Goal: Information Seeking & Learning: Learn about a topic

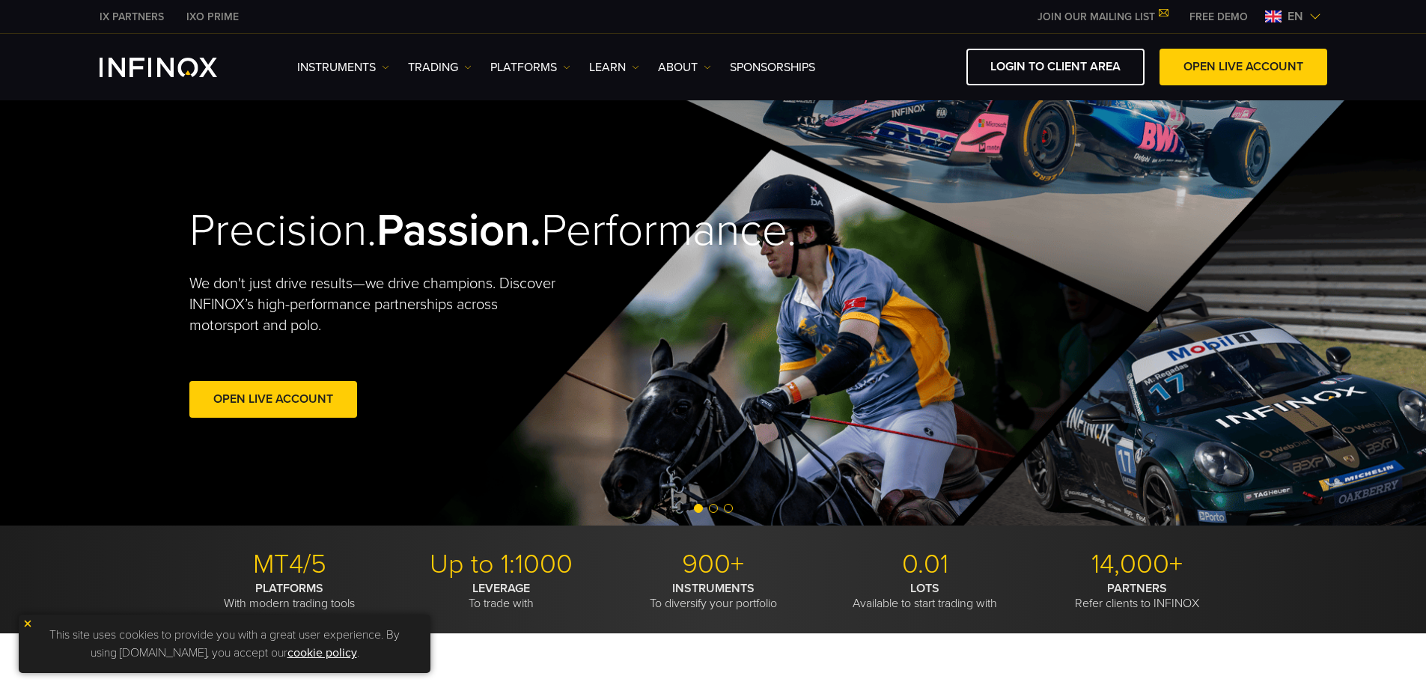
click at [1302, 19] on span "en" at bounding box center [1296, 16] width 28 height 18
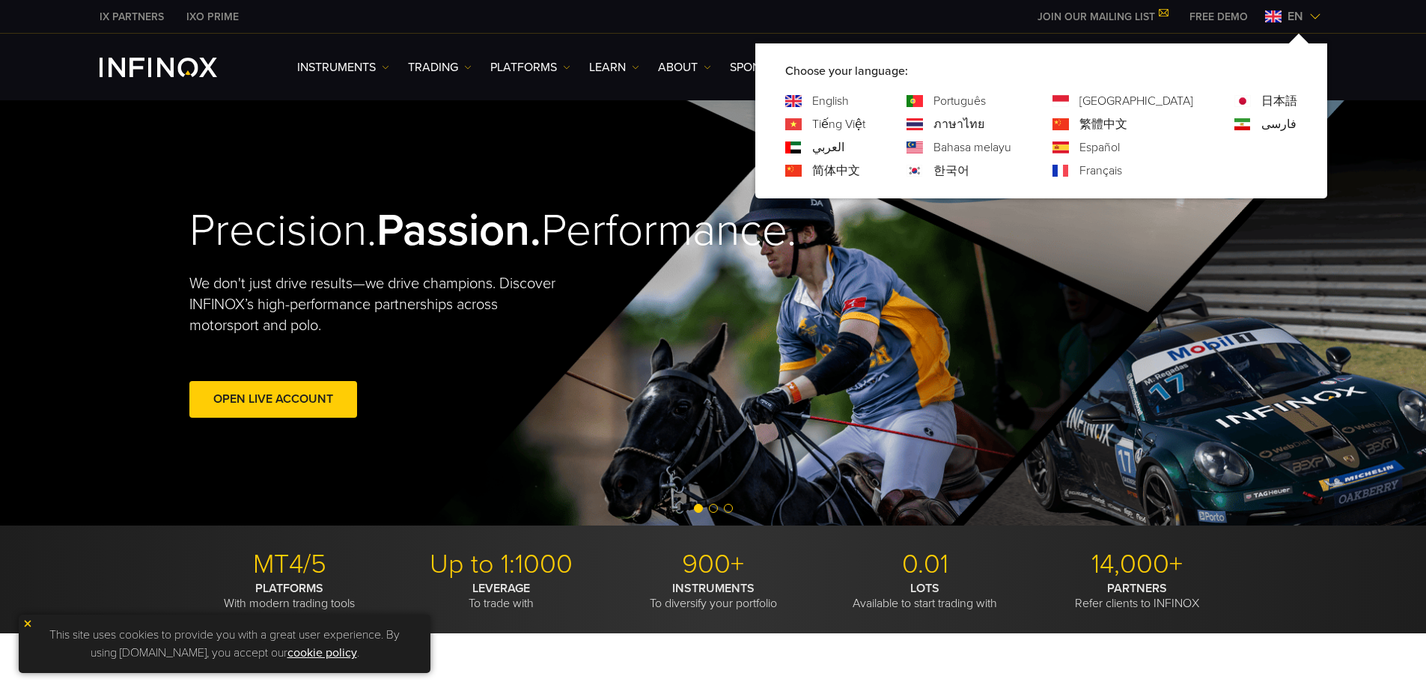
click at [1273, 94] on link "日本語" at bounding box center [1280, 101] width 36 height 18
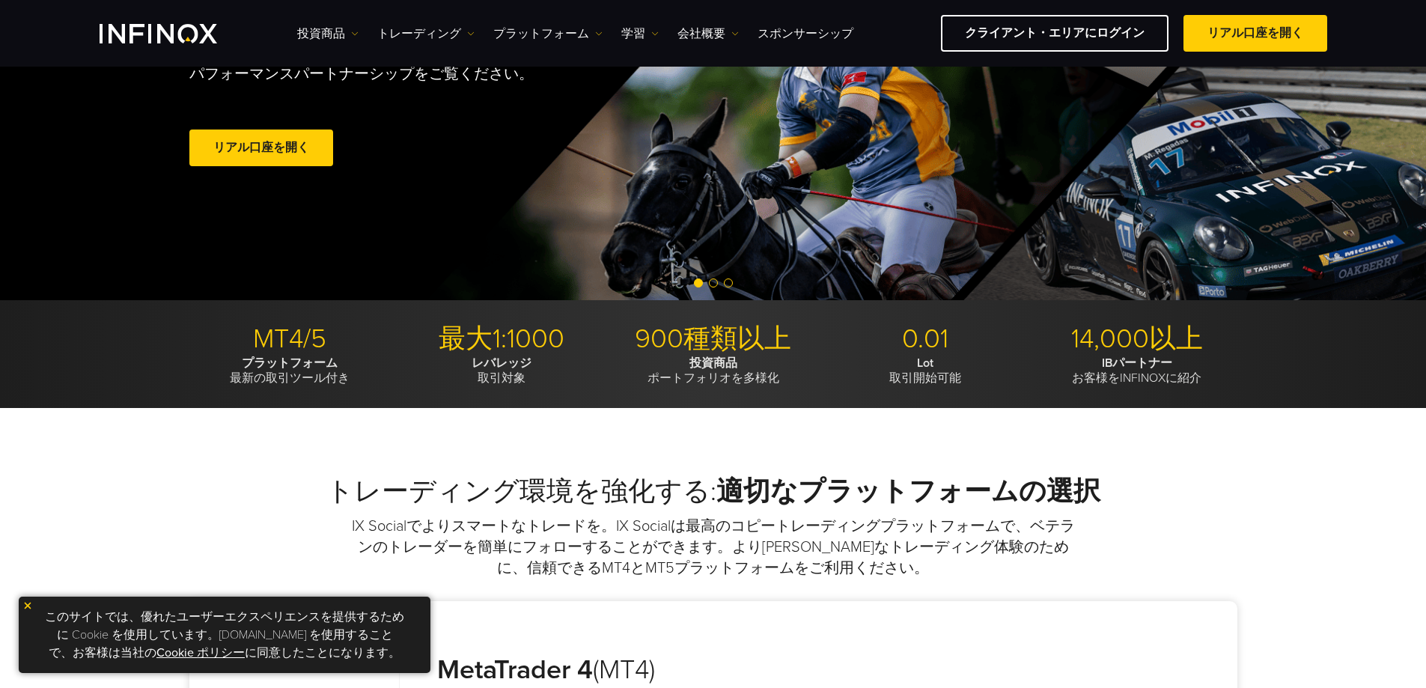
click at [29, 608] on img at bounding box center [27, 606] width 10 height 10
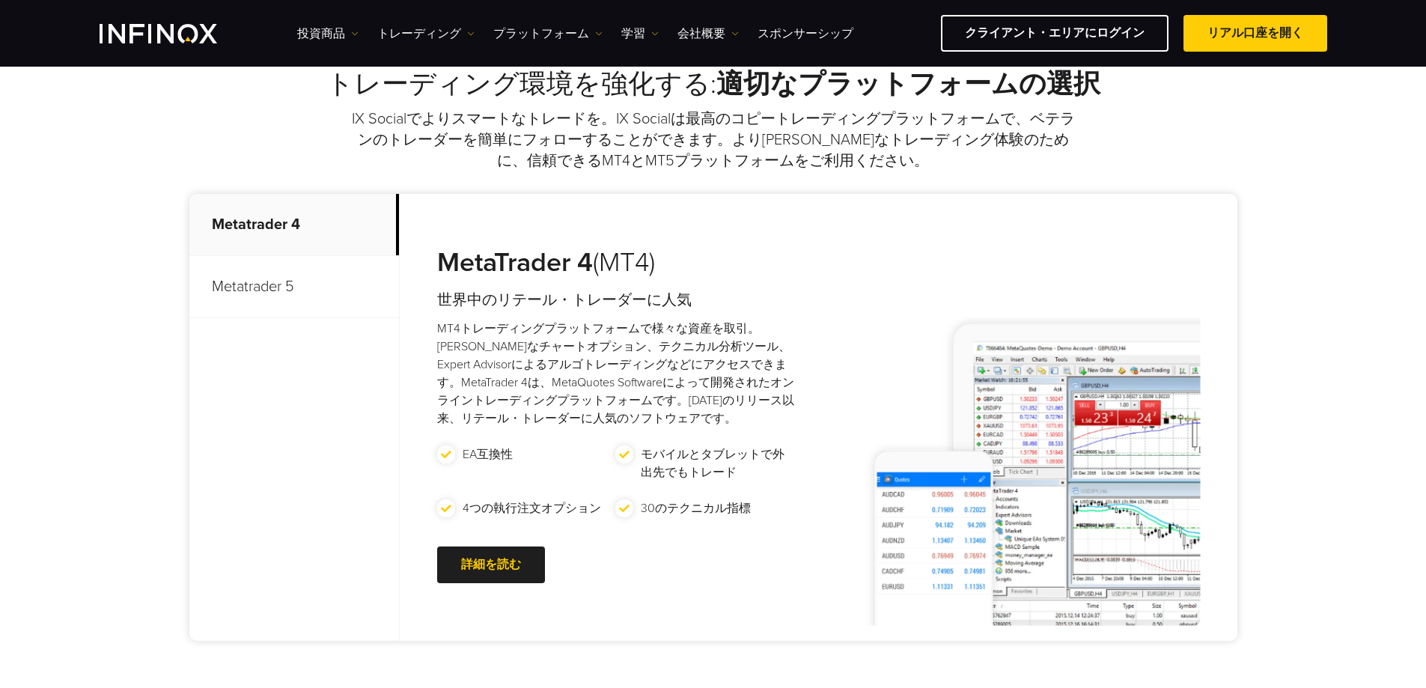
scroll to position [75, 0]
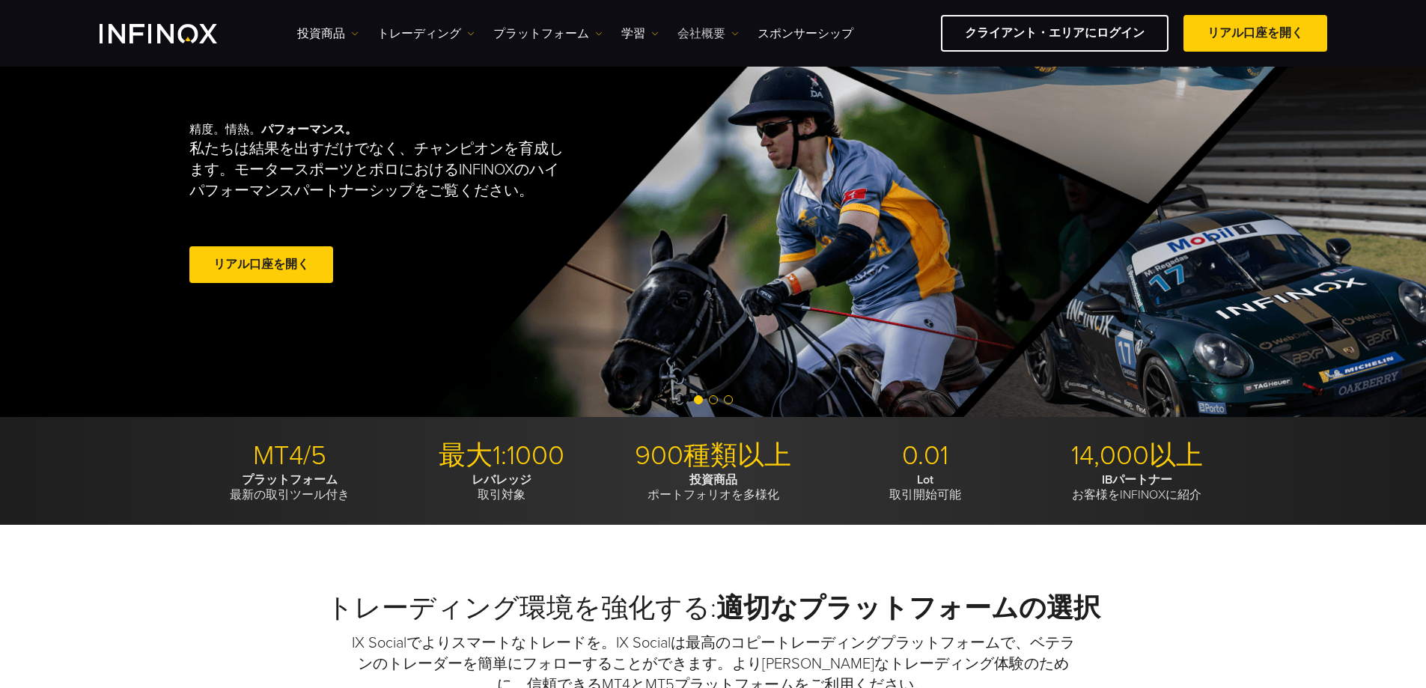
click at [723, 39] on link "会社概要" at bounding box center [708, 34] width 61 height 18
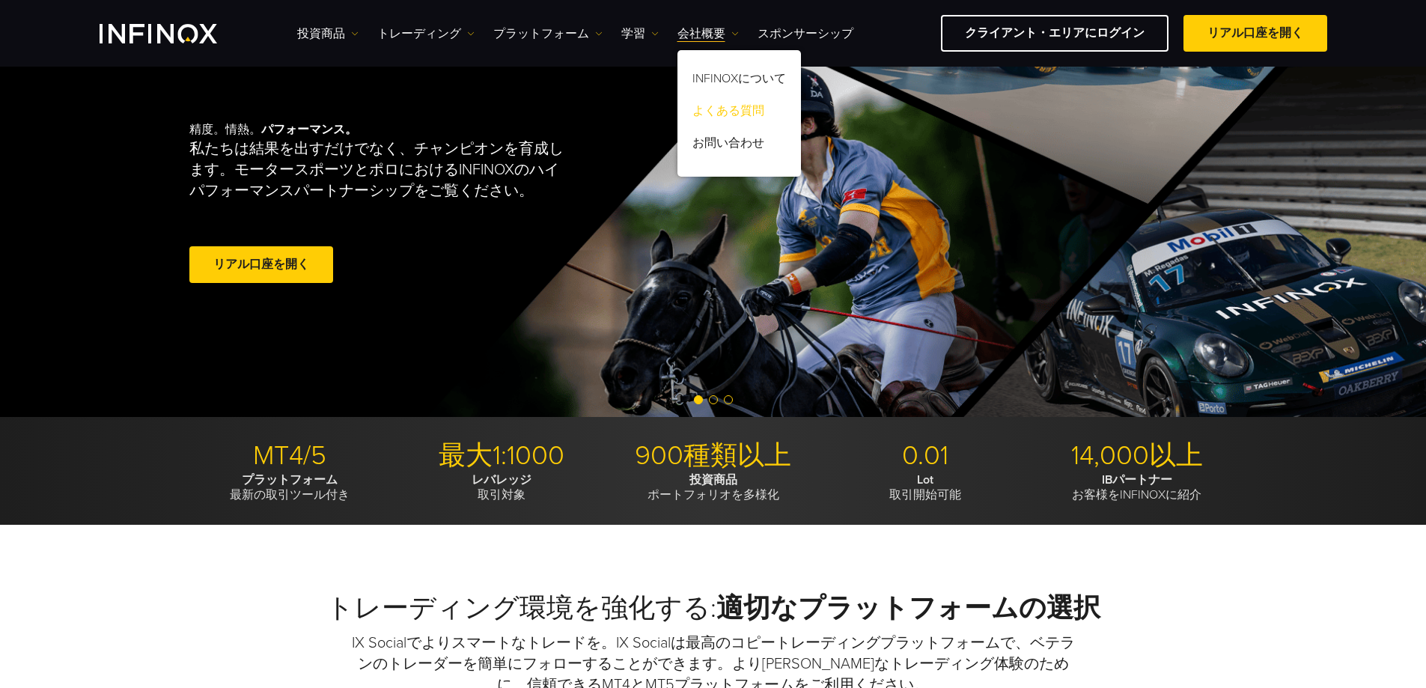
click at [735, 109] on link "よくある質問" at bounding box center [740, 113] width 124 height 32
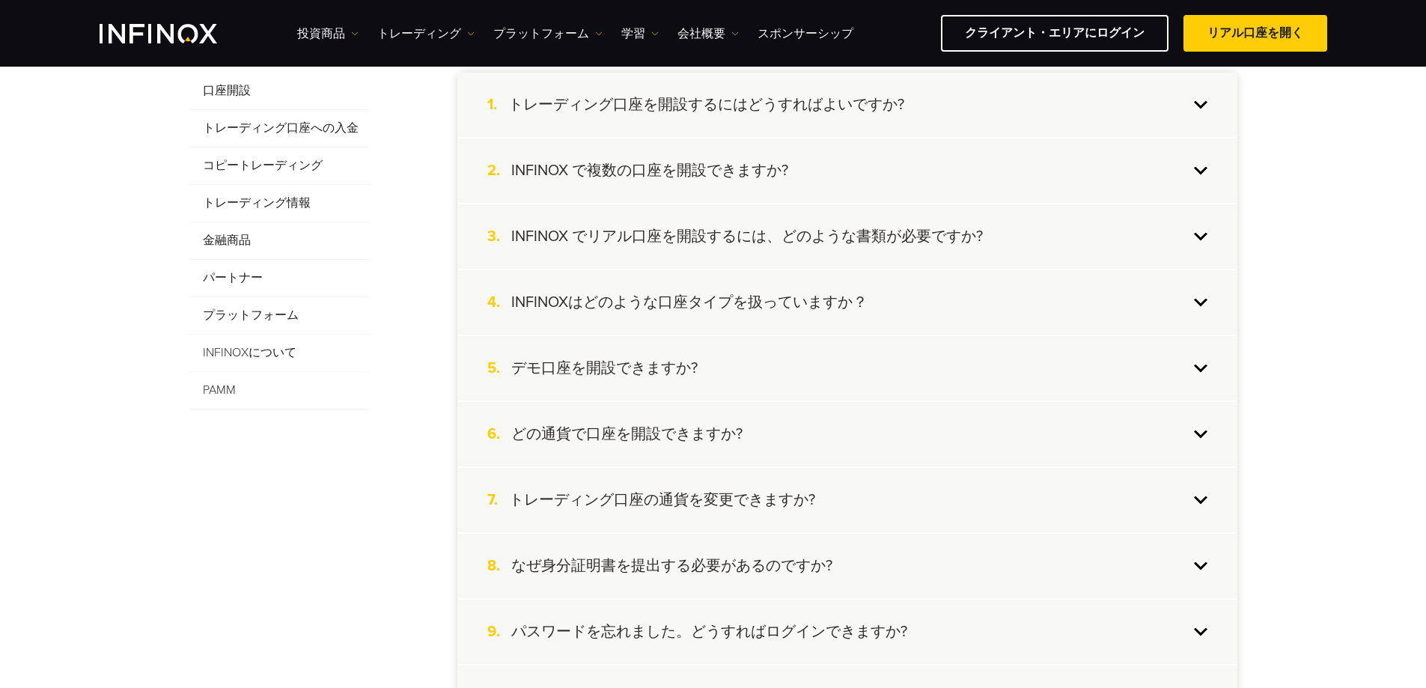
scroll to position [300, 0]
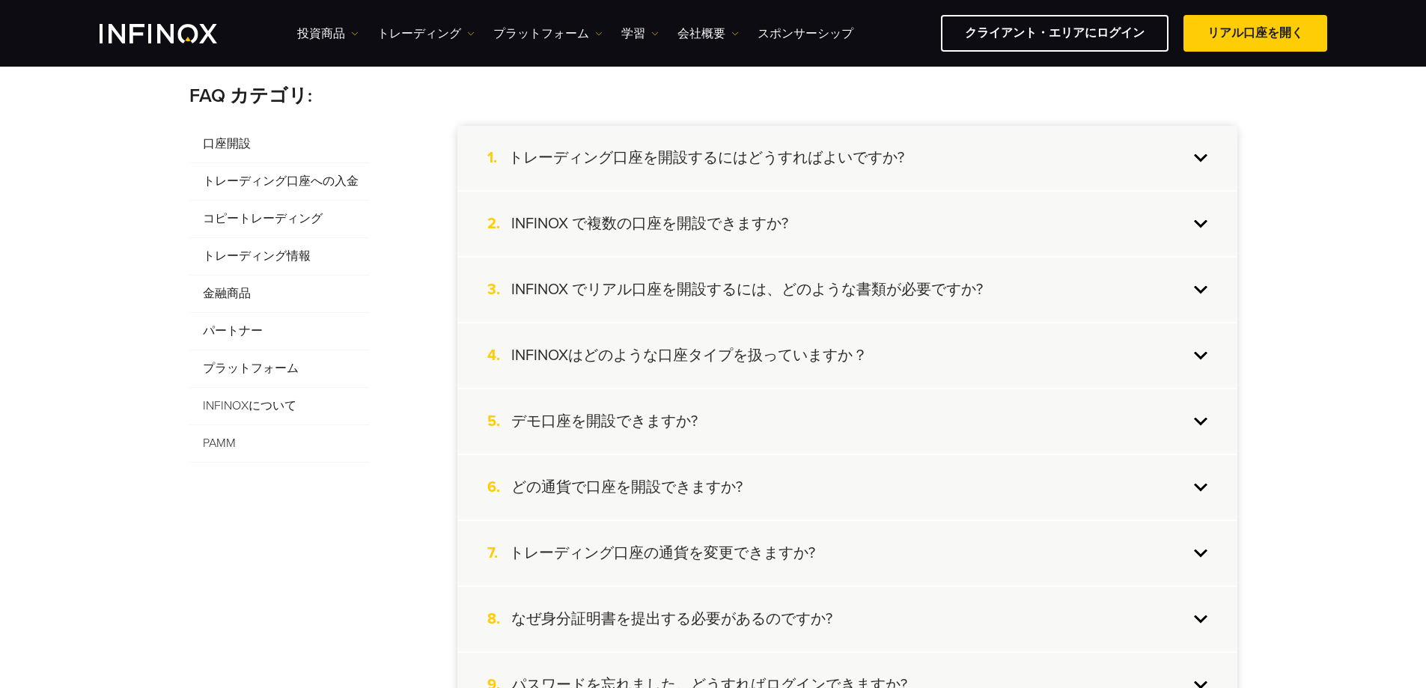
click at [261, 305] on span "金融商品" at bounding box center [279, 294] width 180 height 37
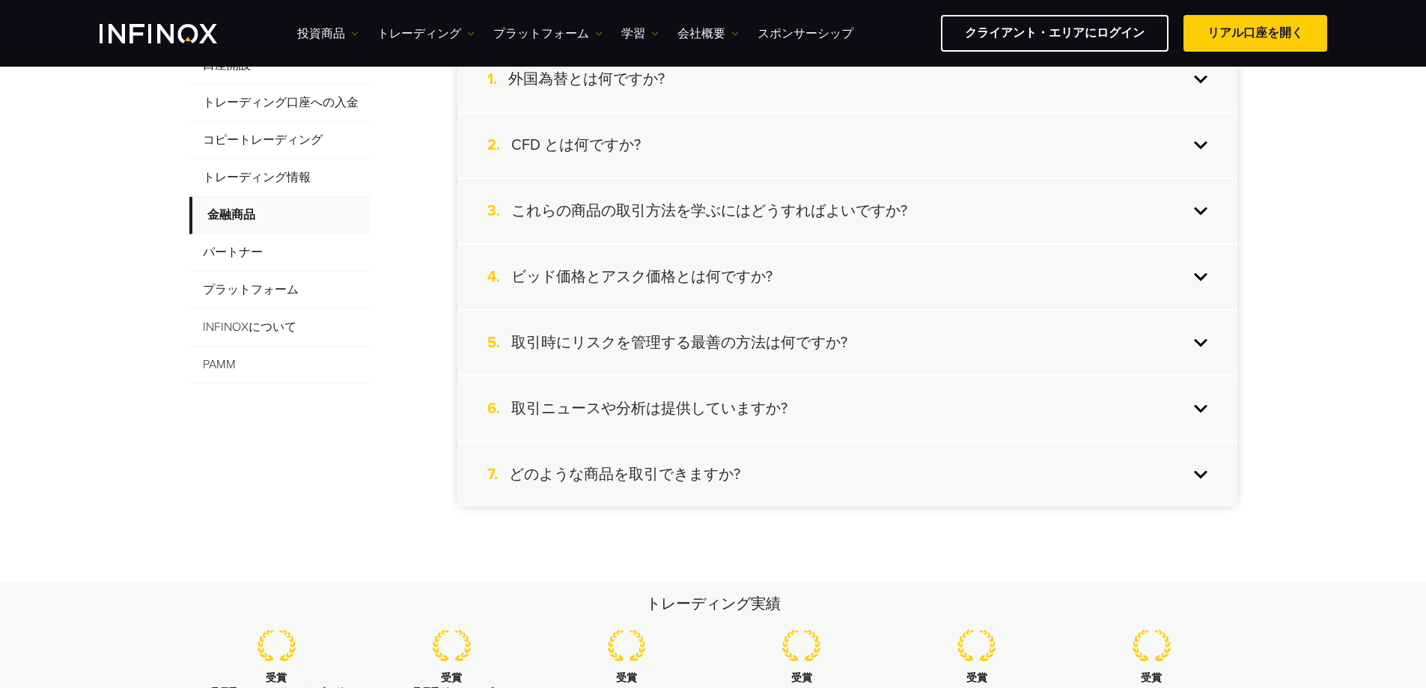
scroll to position [374, 0]
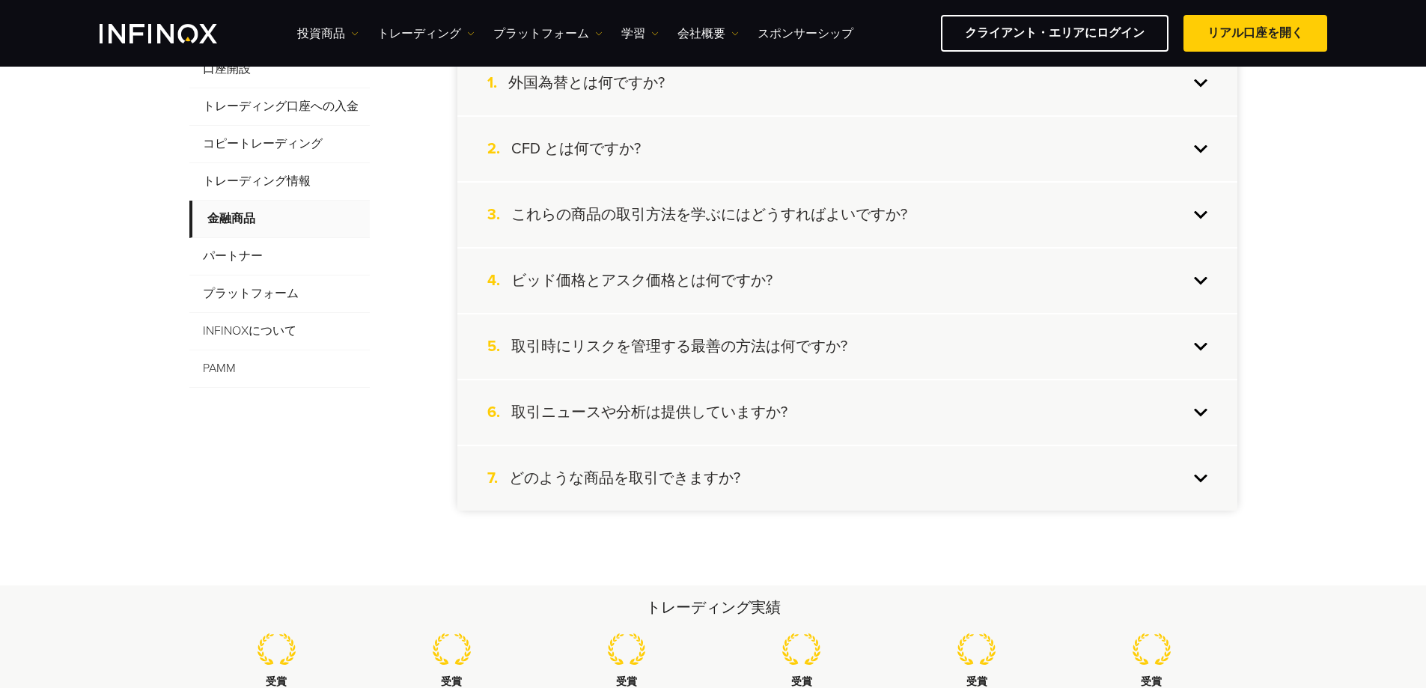
click at [680, 413] on h4 "取引ニュースや分析は提供していますか?" at bounding box center [649, 412] width 276 height 19
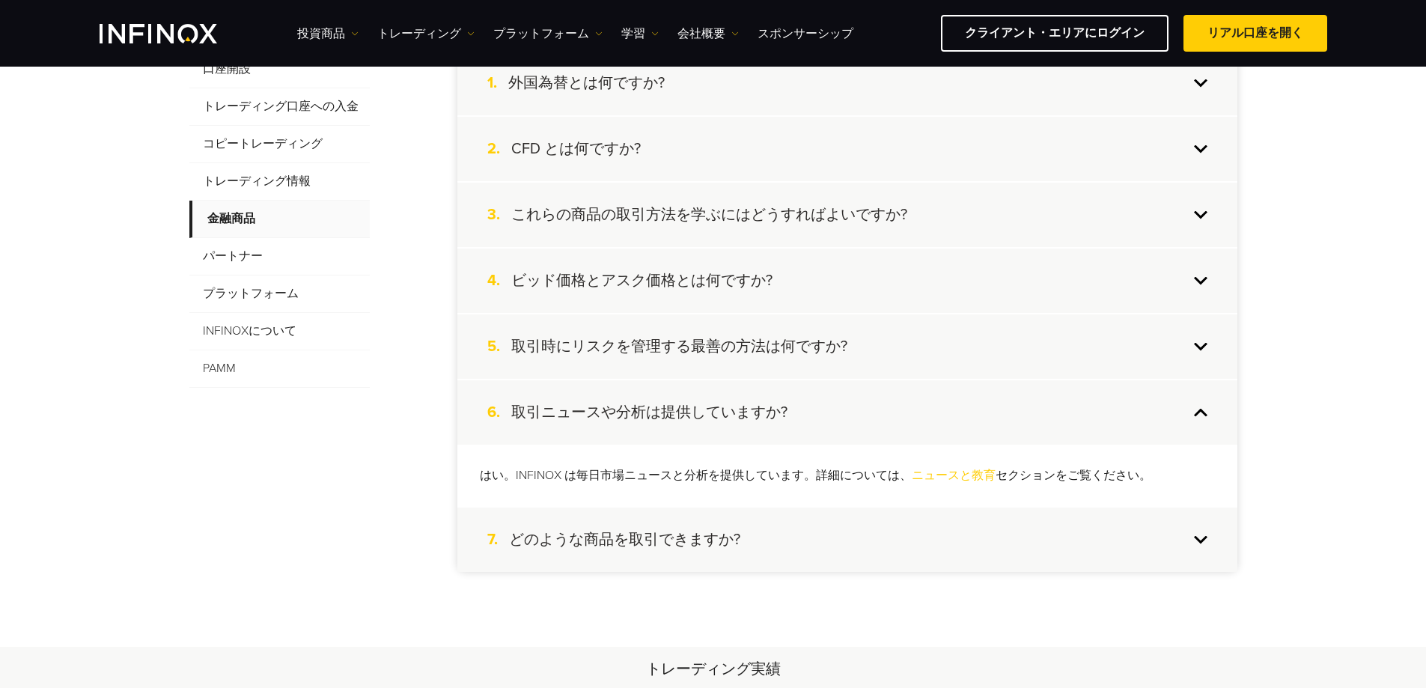
scroll to position [0, 0]
click at [680, 413] on h4 "取引ニュースや分析は提供していますか?" at bounding box center [649, 412] width 276 height 19
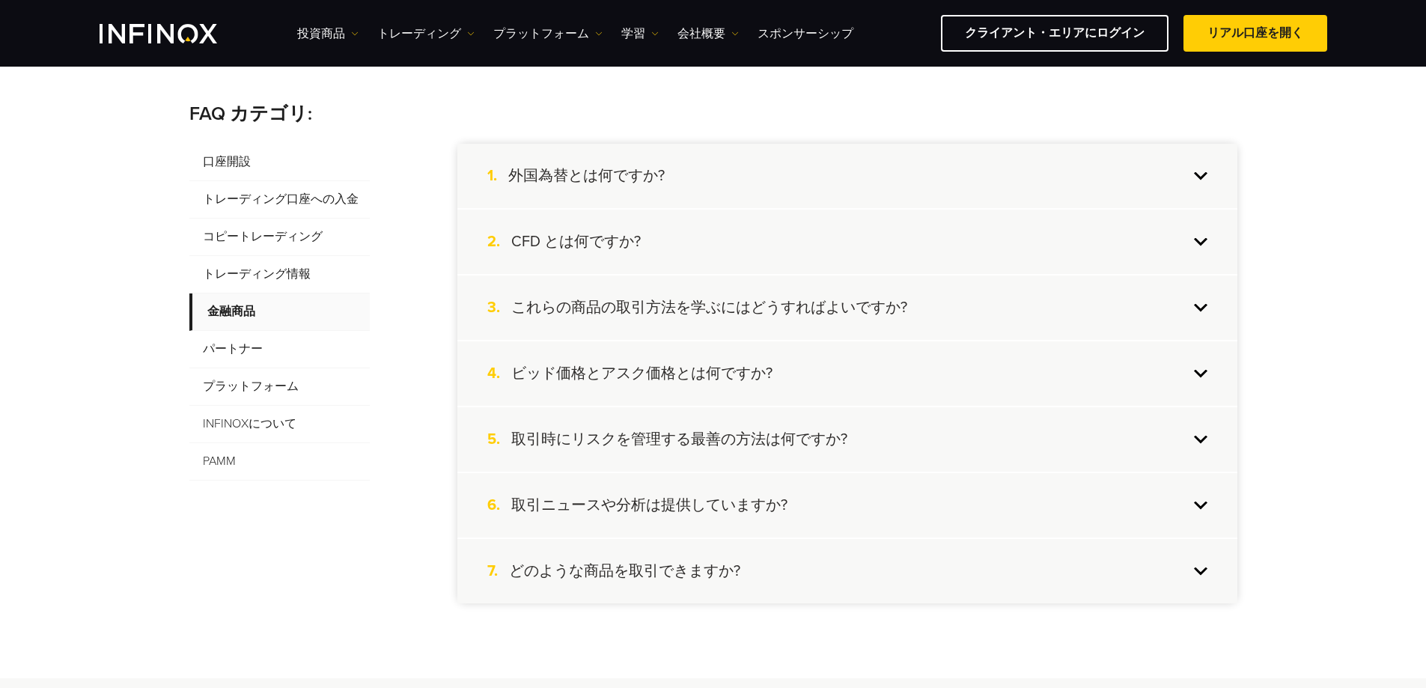
scroll to position [225, 0]
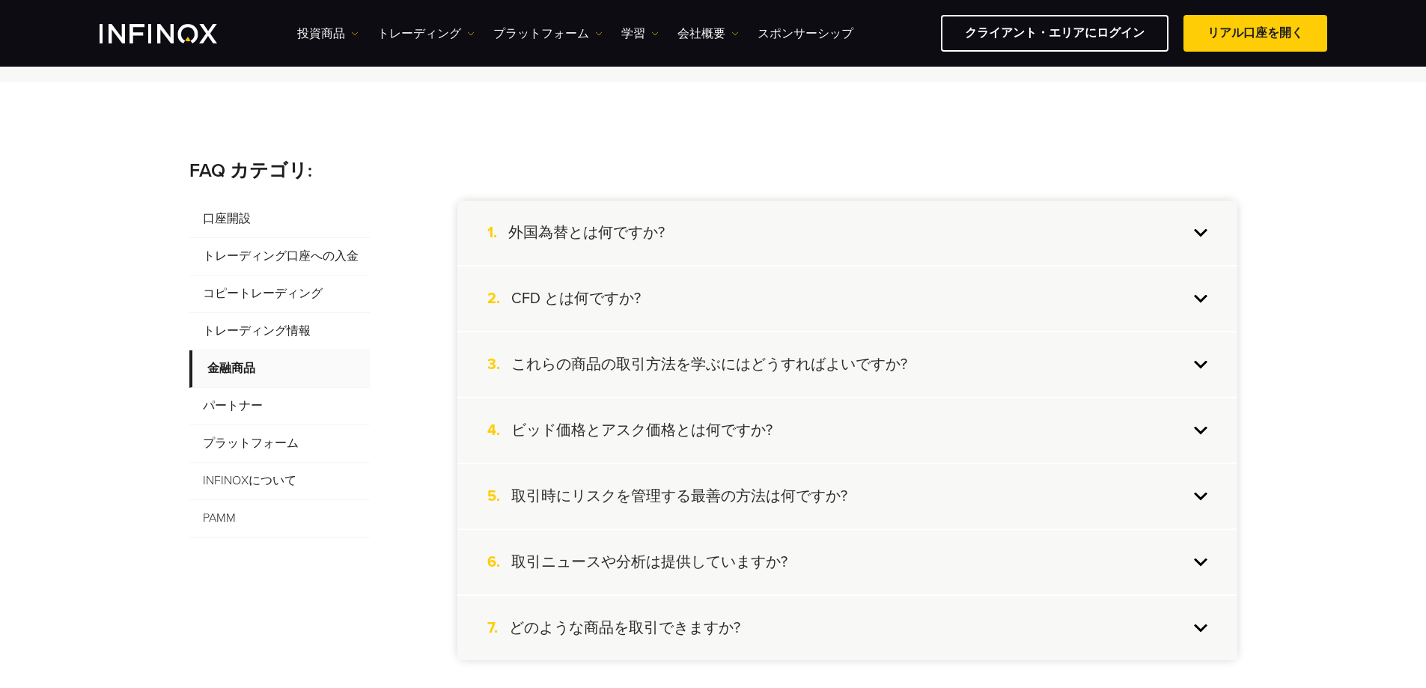
click at [672, 285] on div "2. CFD とは何ですか?" at bounding box center [848, 299] width 780 height 64
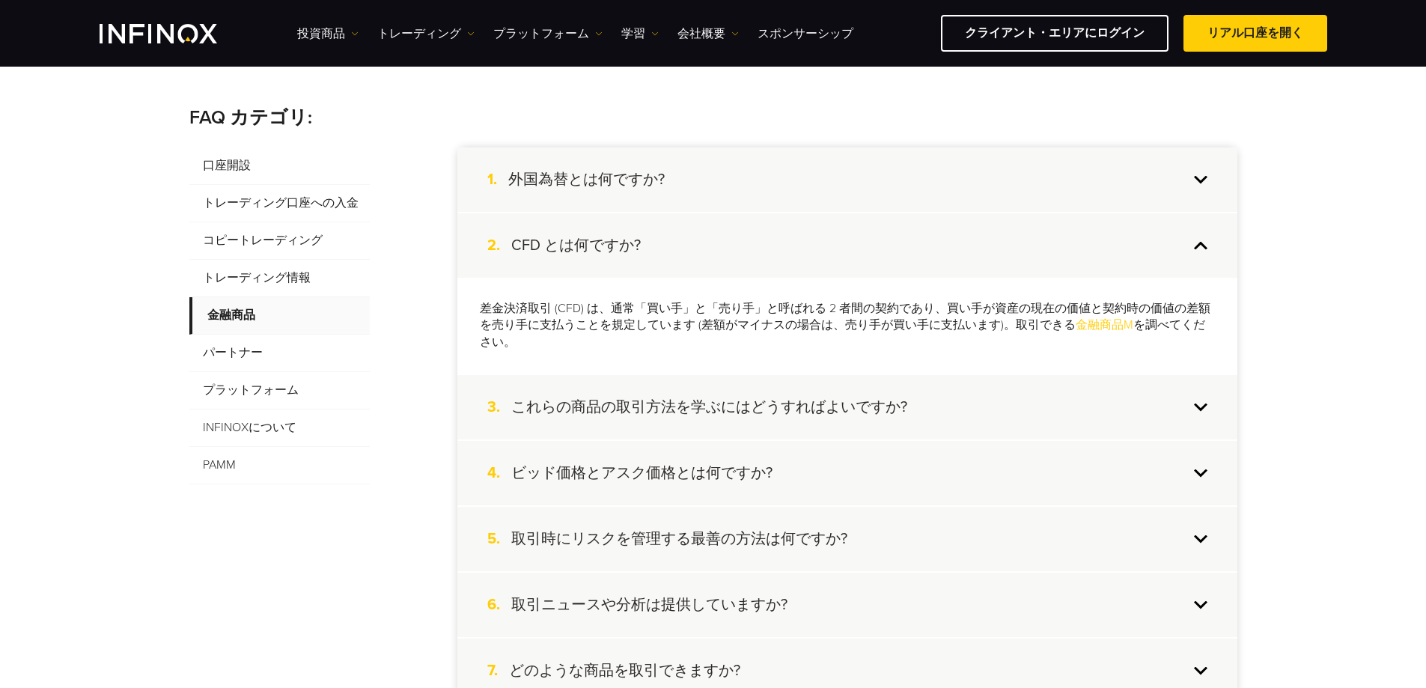
scroll to position [524, 0]
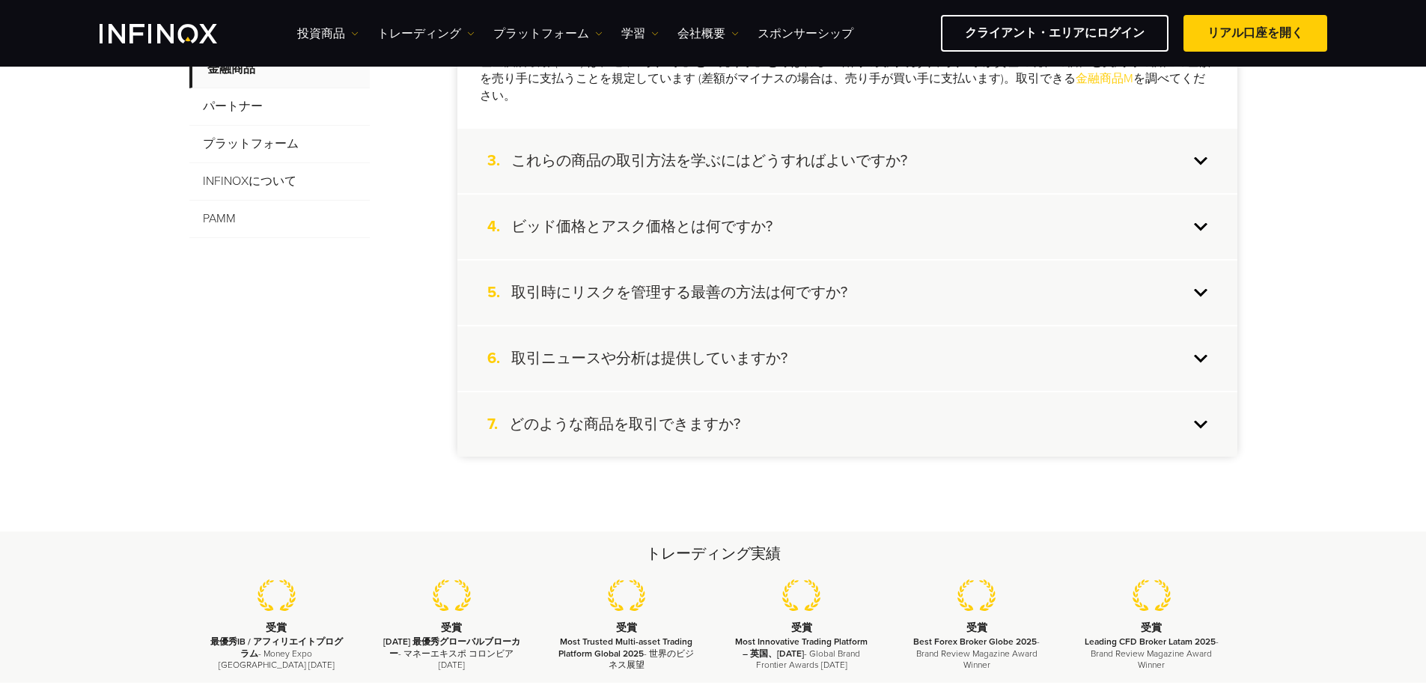
click at [654, 414] on div "7. どのような商品を取引できますか?" at bounding box center [848, 424] width 780 height 64
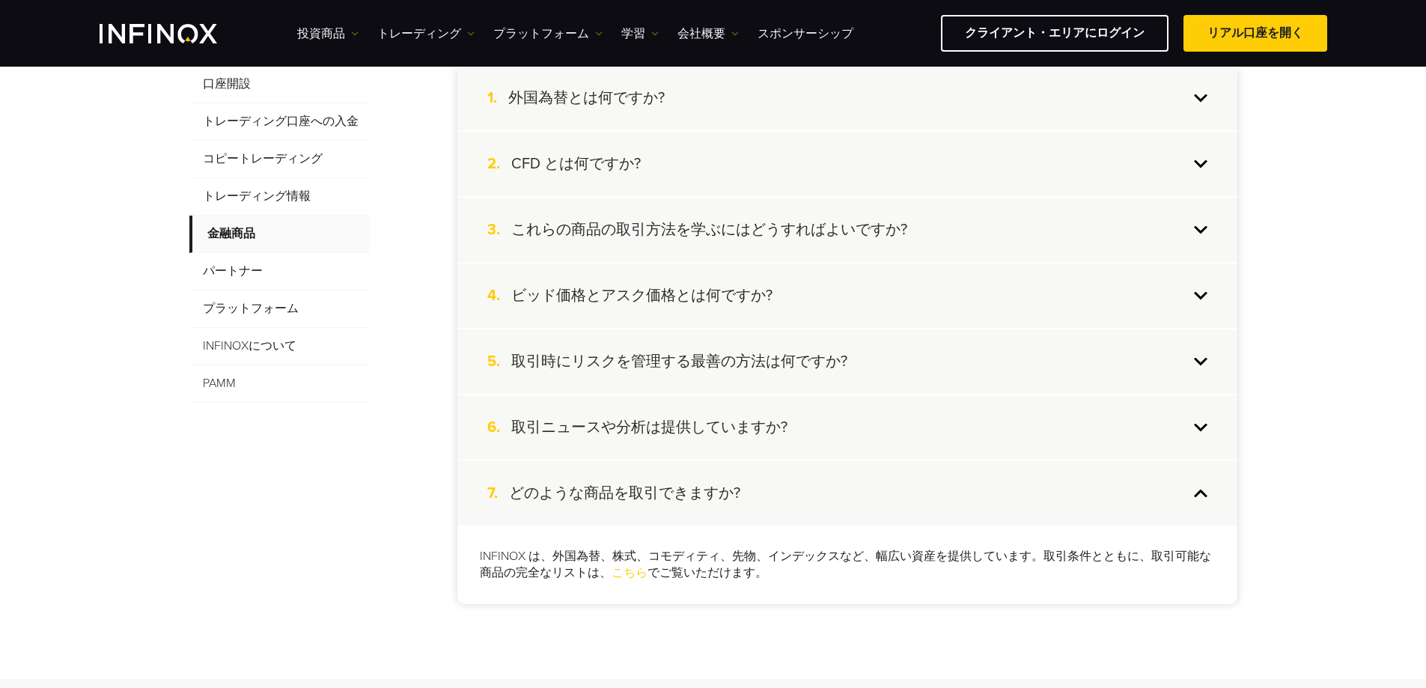
scroll to position [300, 0]
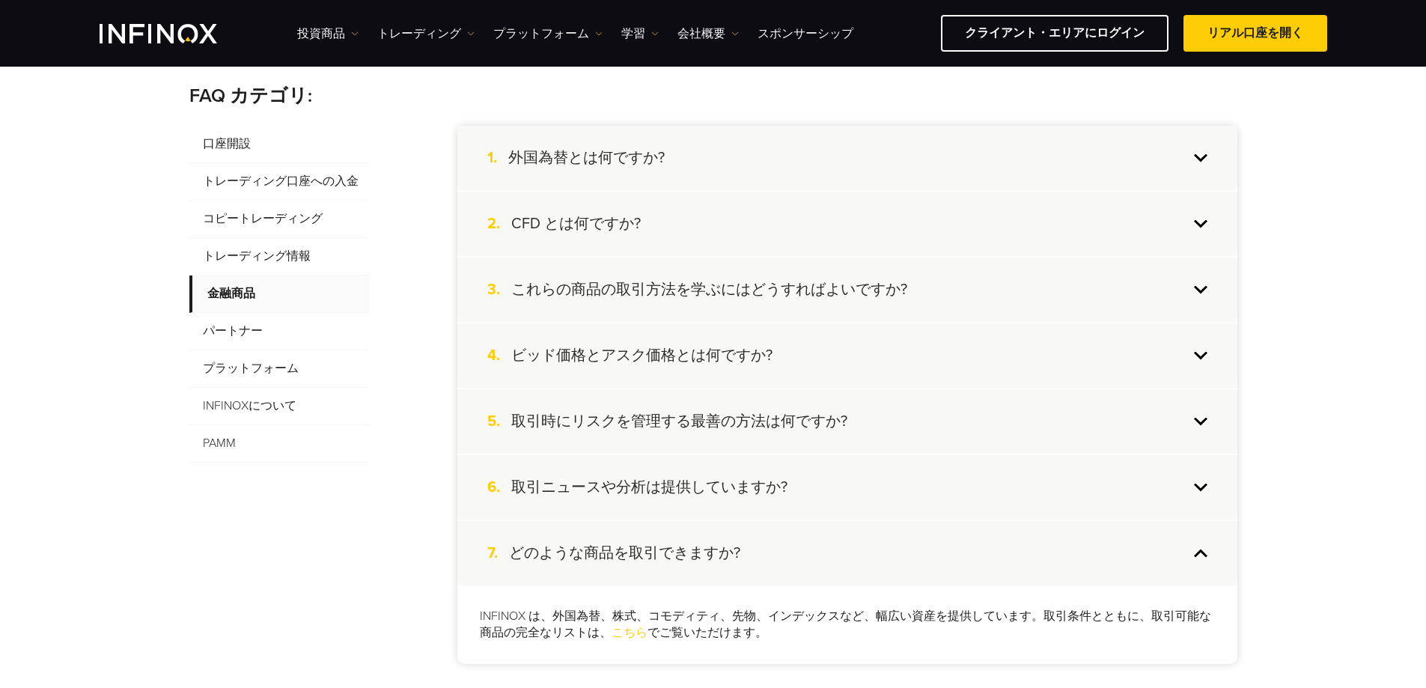
click at [292, 260] on span "トレーディング情報" at bounding box center [279, 256] width 180 height 37
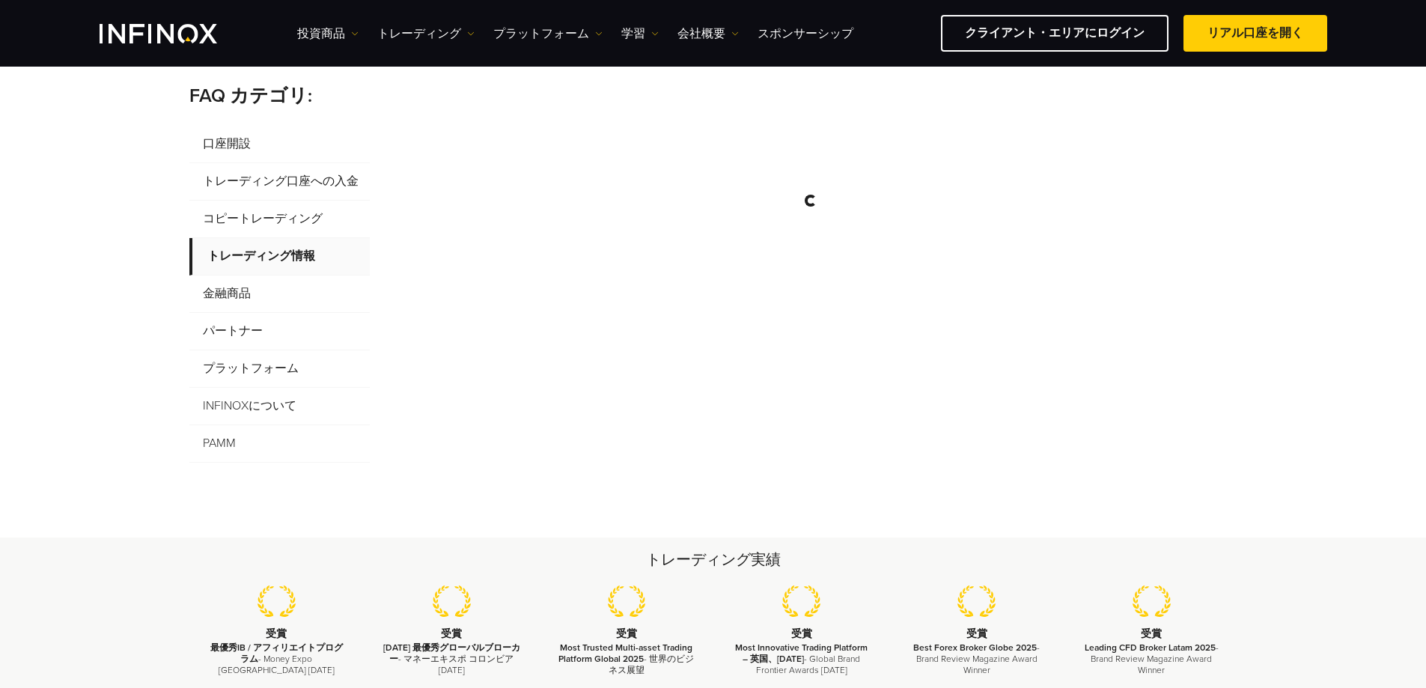
click at [42, 370] on div "FAQ カテゴリ: 口座開設 トレーディング口座への入金 コピートレーディング トレーディング情報 金融商品 パートナー プラットフォーム INFINOXにつ…" at bounding box center [713, 272] width 1426 height 530
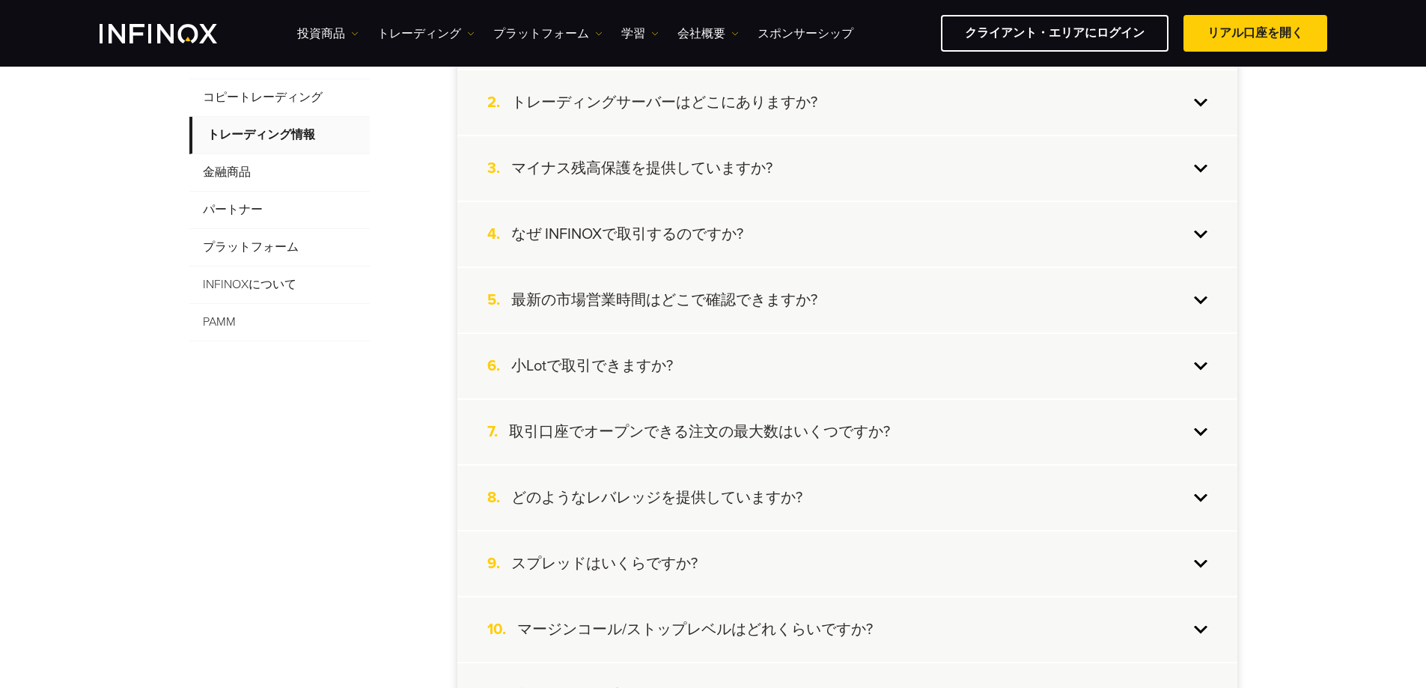
scroll to position [449, 0]
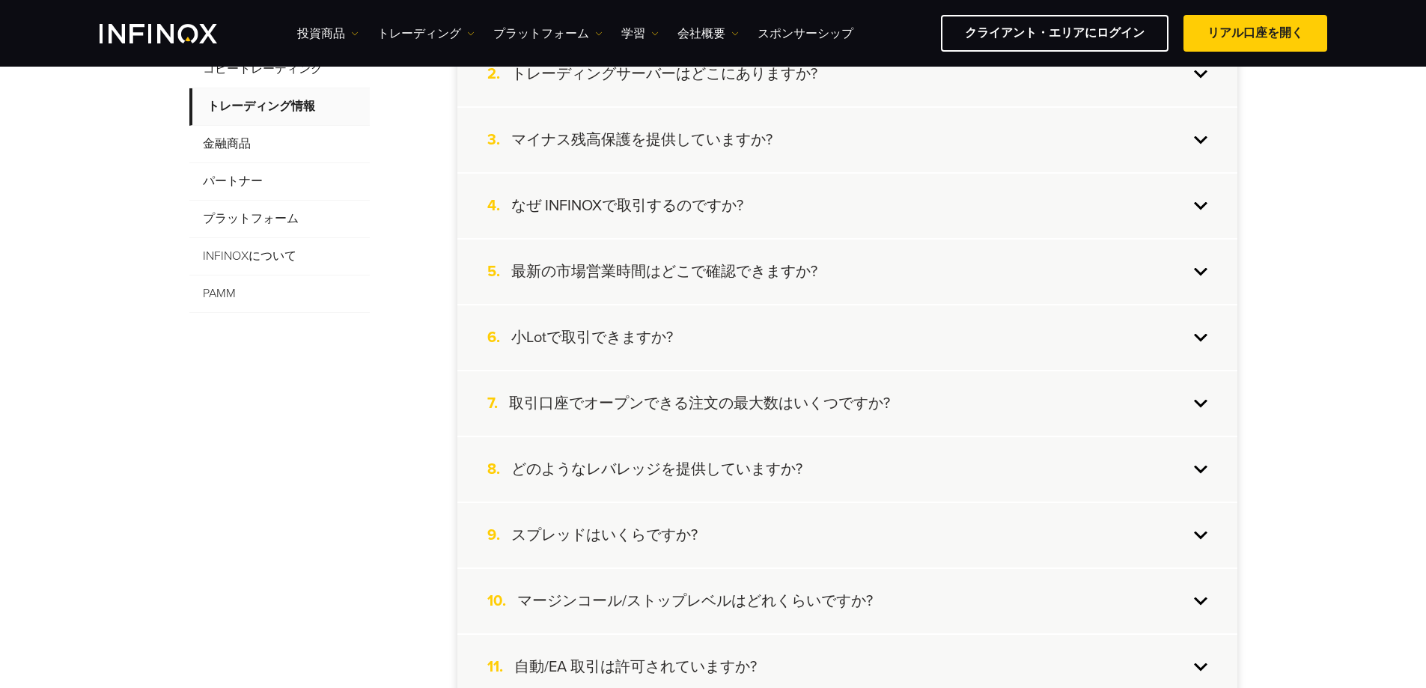
click at [753, 402] on h4 "取引口座でオープンできる注文の最大数はいくつですか?" at bounding box center [699, 403] width 381 height 19
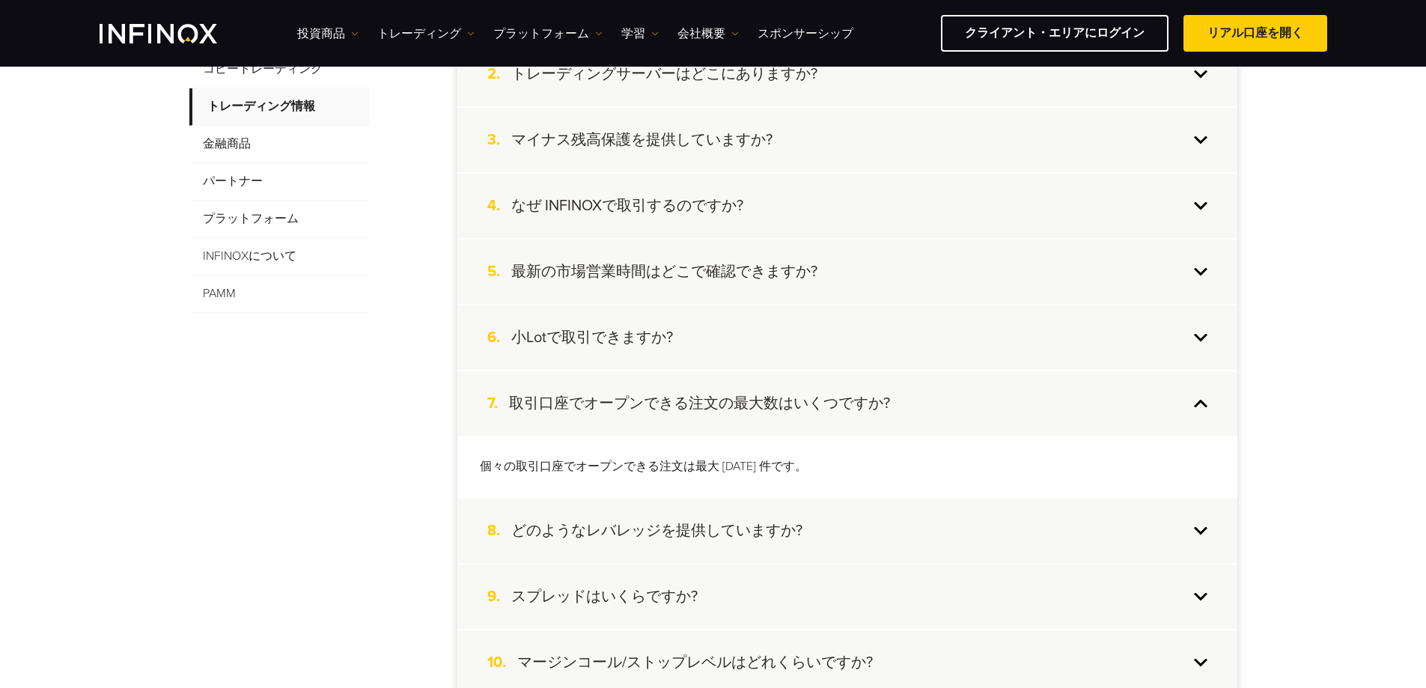
click at [760, 410] on h4 "取引口座でオープンできる注文の最大数はいくつですか?" at bounding box center [699, 403] width 381 height 19
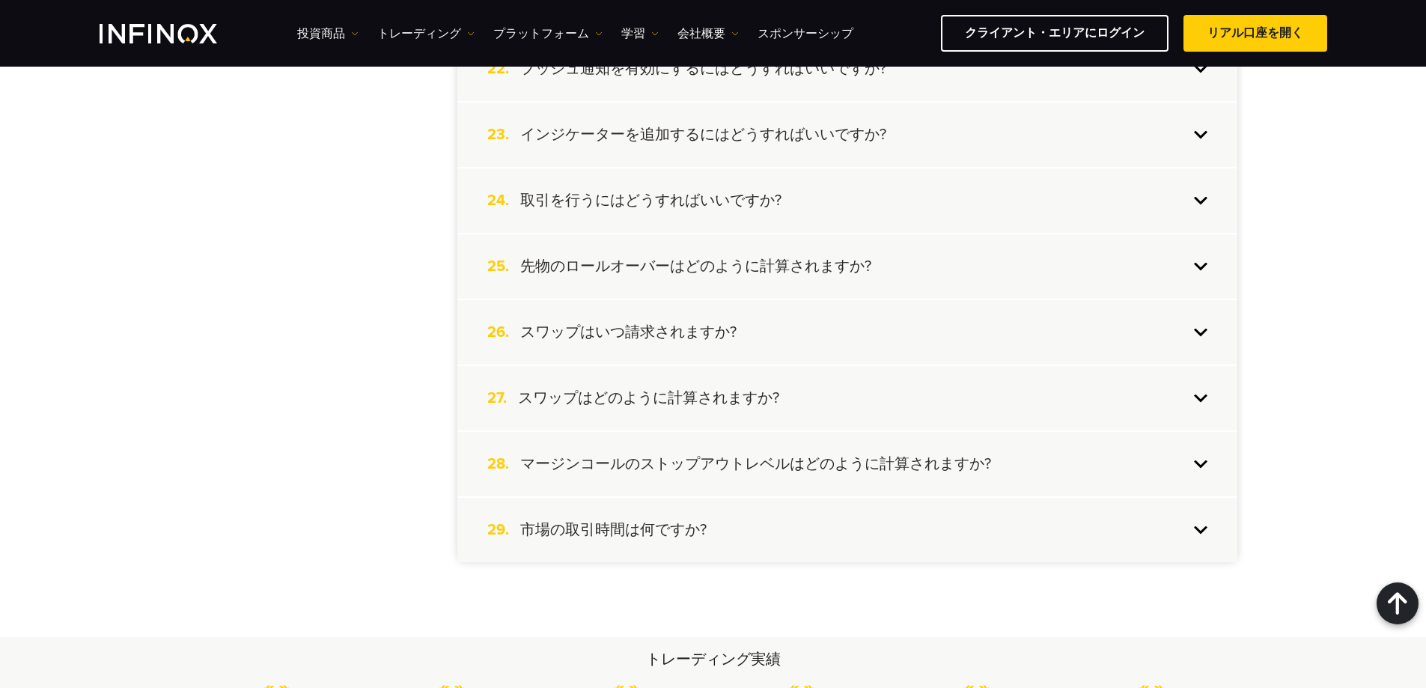
scroll to position [1797, 0]
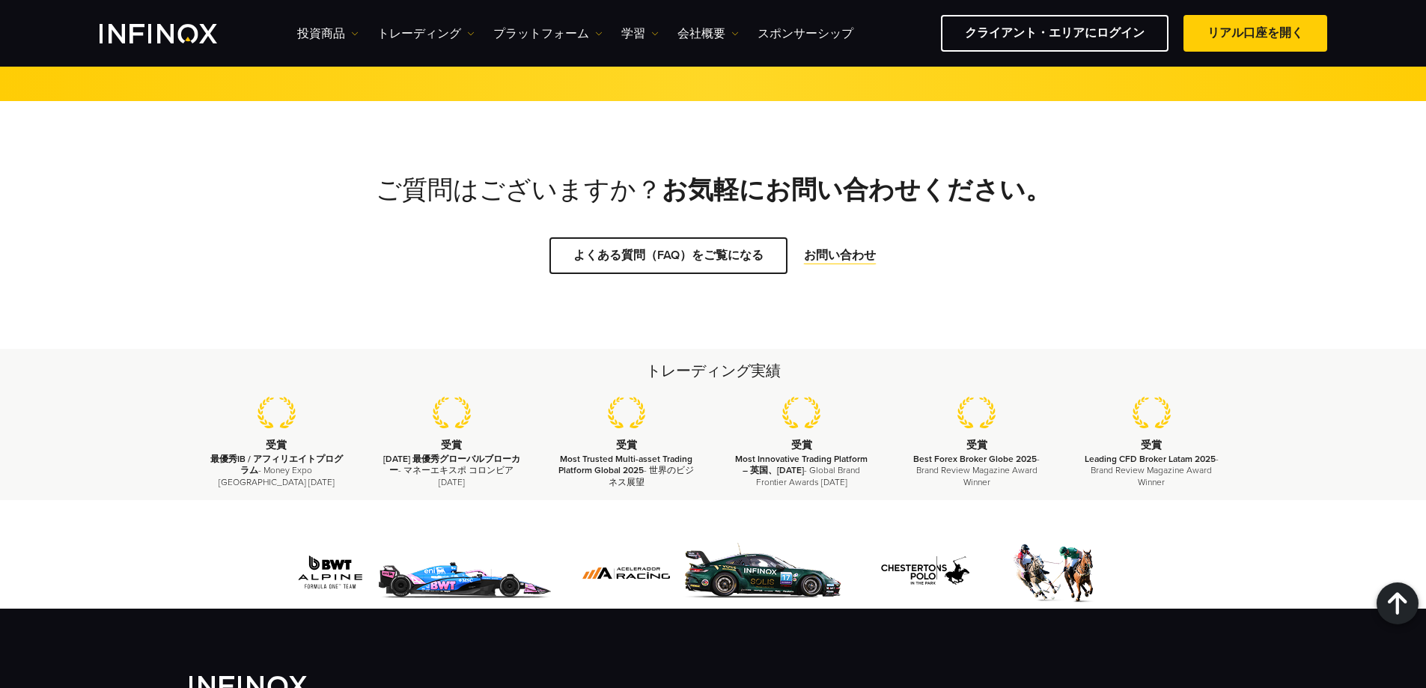
scroll to position [1498, 0]
